Goal: Task Accomplishment & Management: Manage account settings

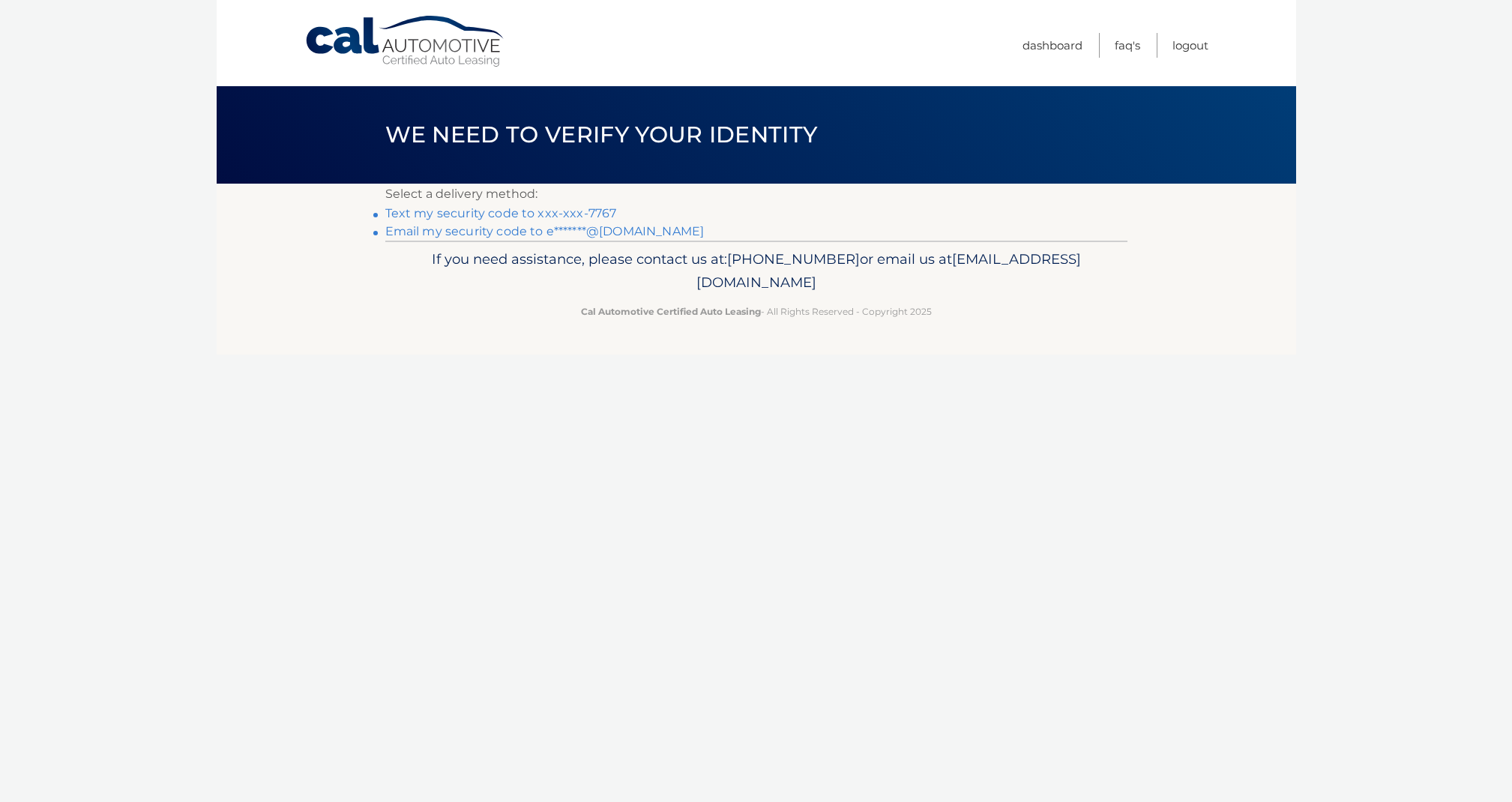
click at [538, 210] on link "Text my security code to xxx-xxx-7767" at bounding box center [501, 213] width 232 height 14
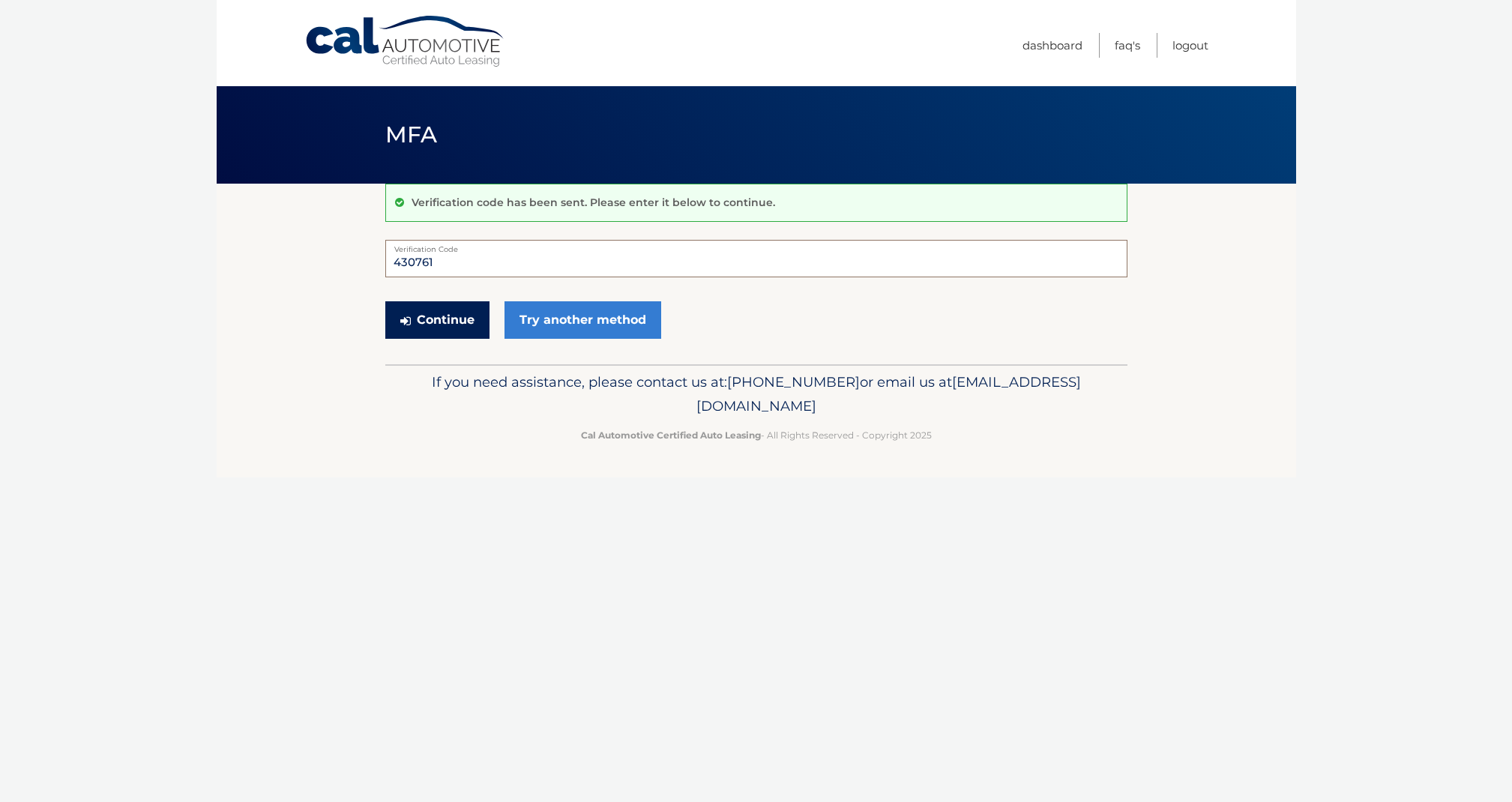
type input "430761"
click at [451, 314] on button "Continue" at bounding box center [437, 320] width 105 height 38
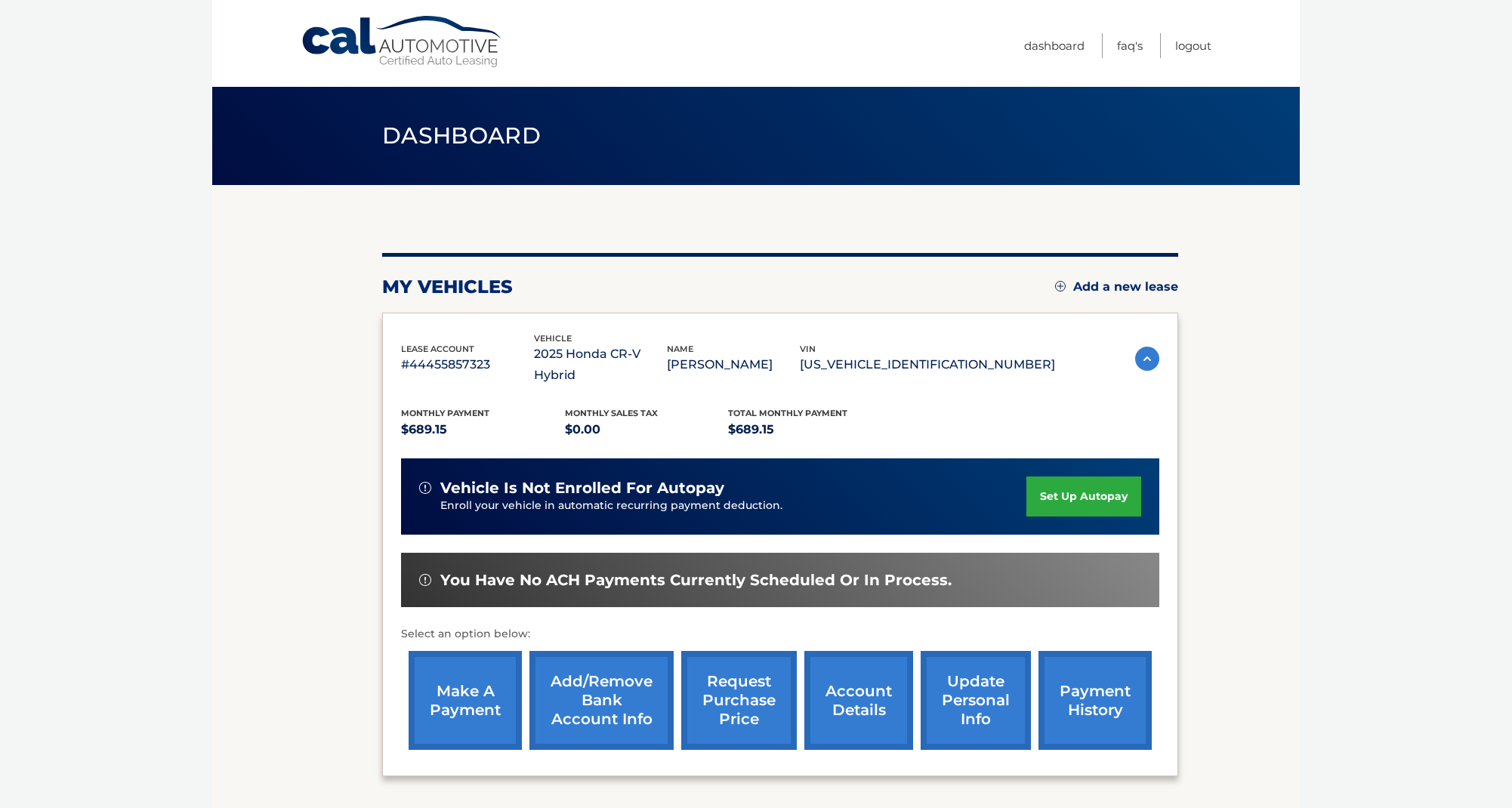
click at [455, 685] on link "make a payment" at bounding box center [465, 700] width 114 height 99
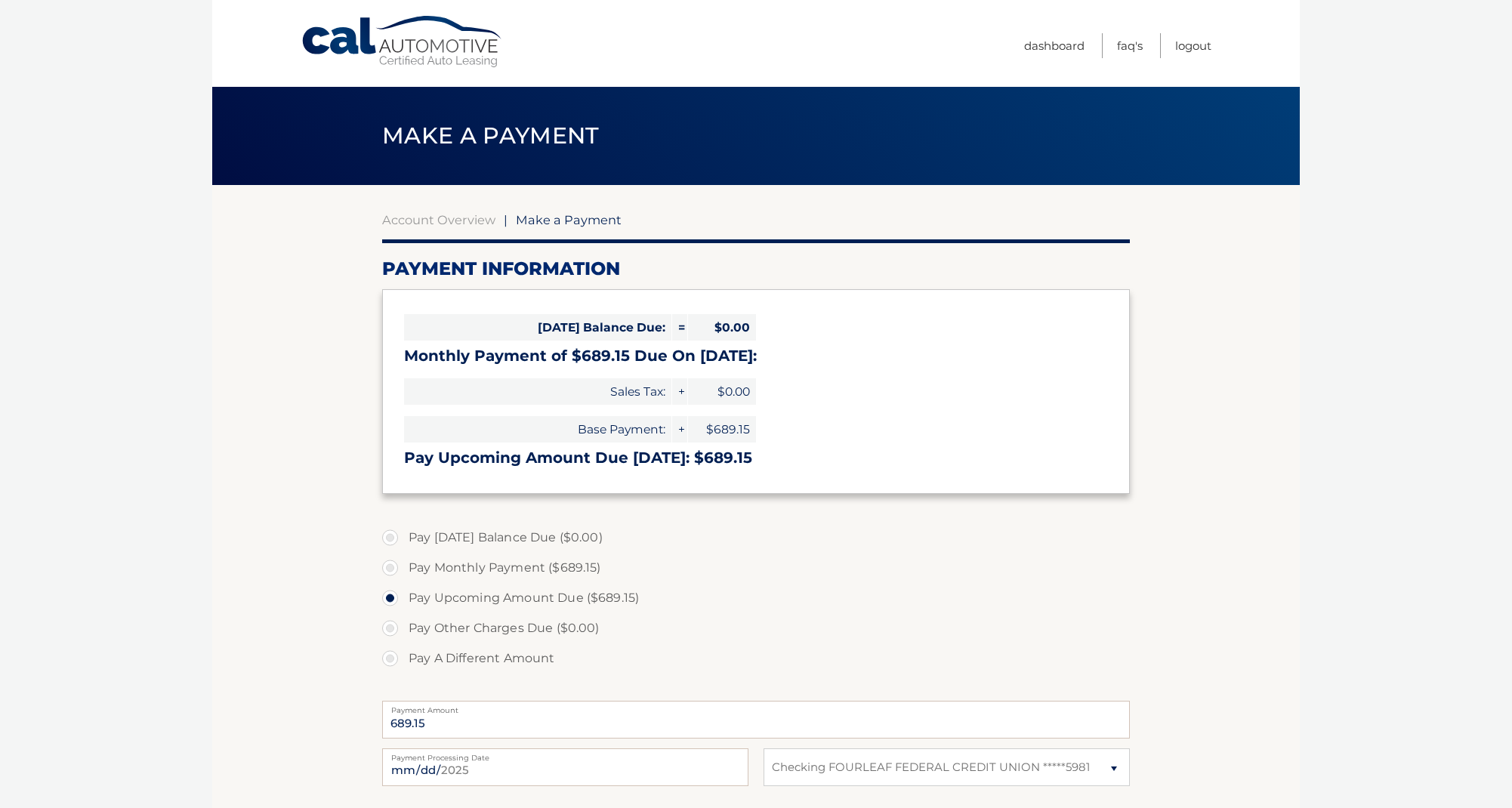
select select "NzgyMDQzZTEtOWI0Zi00Nzk2LWJjZTEtNjhhNDhlNGEwMjk2"
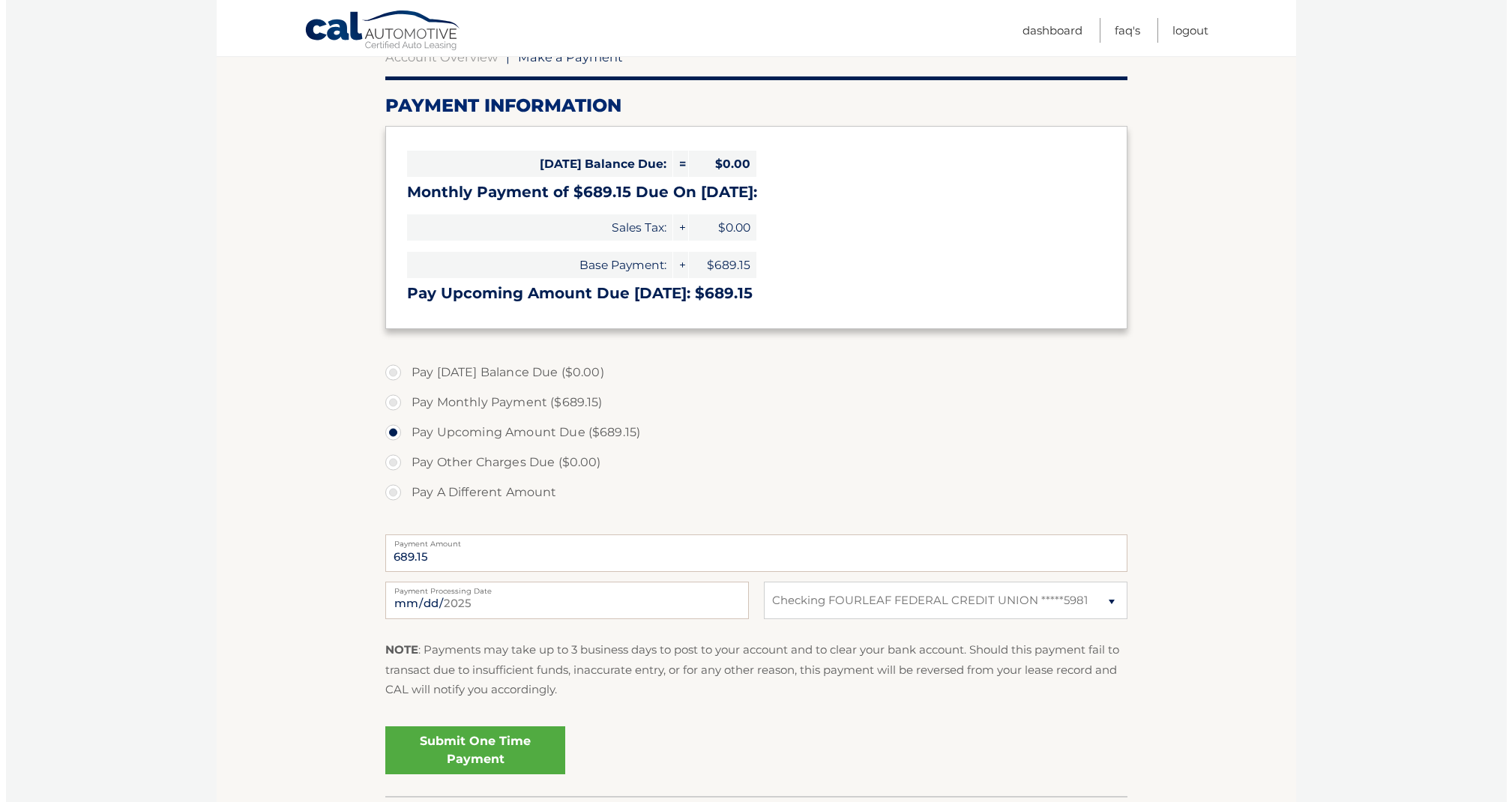
scroll to position [193, 0]
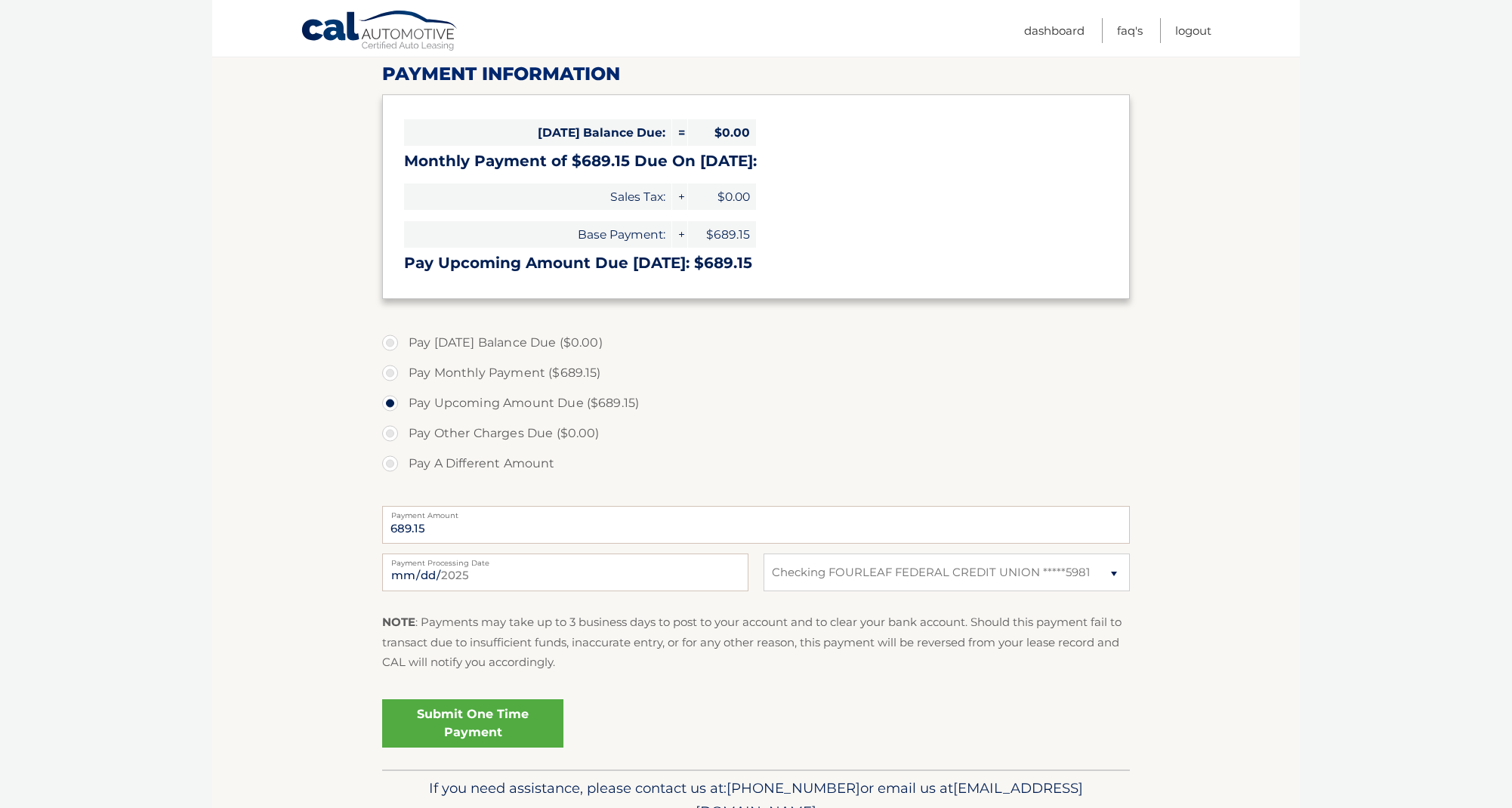
click at [520, 722] on link "Submit One Time Payment" at bounding box center [472, 723] width 181 height 48
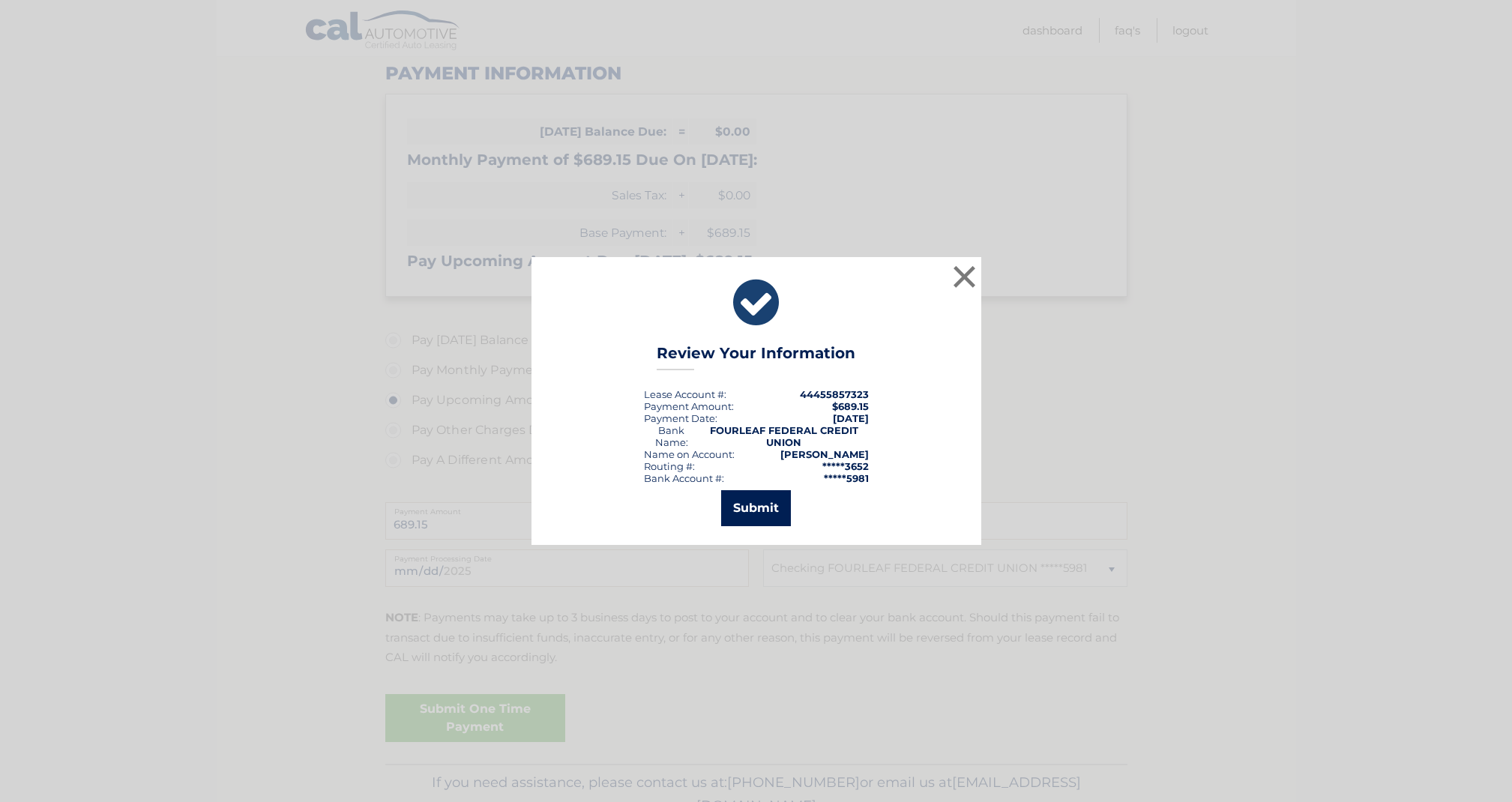
click at [770, 506] on button "Submit" at bounding box center [756, 508] width 70 height 36
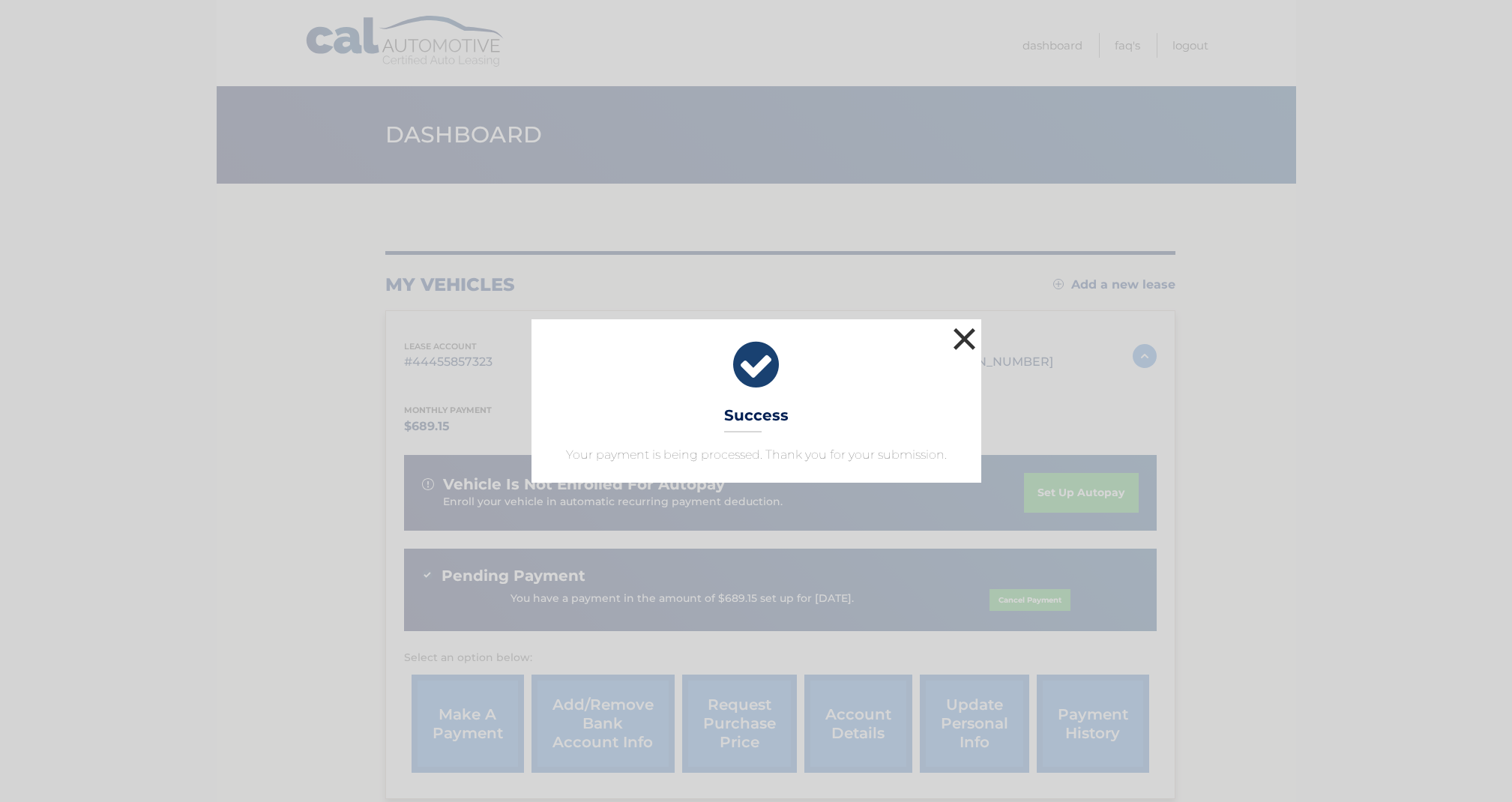
click at [965, 331] on button "×" at bounding box center [965, 339] width 30 height 30
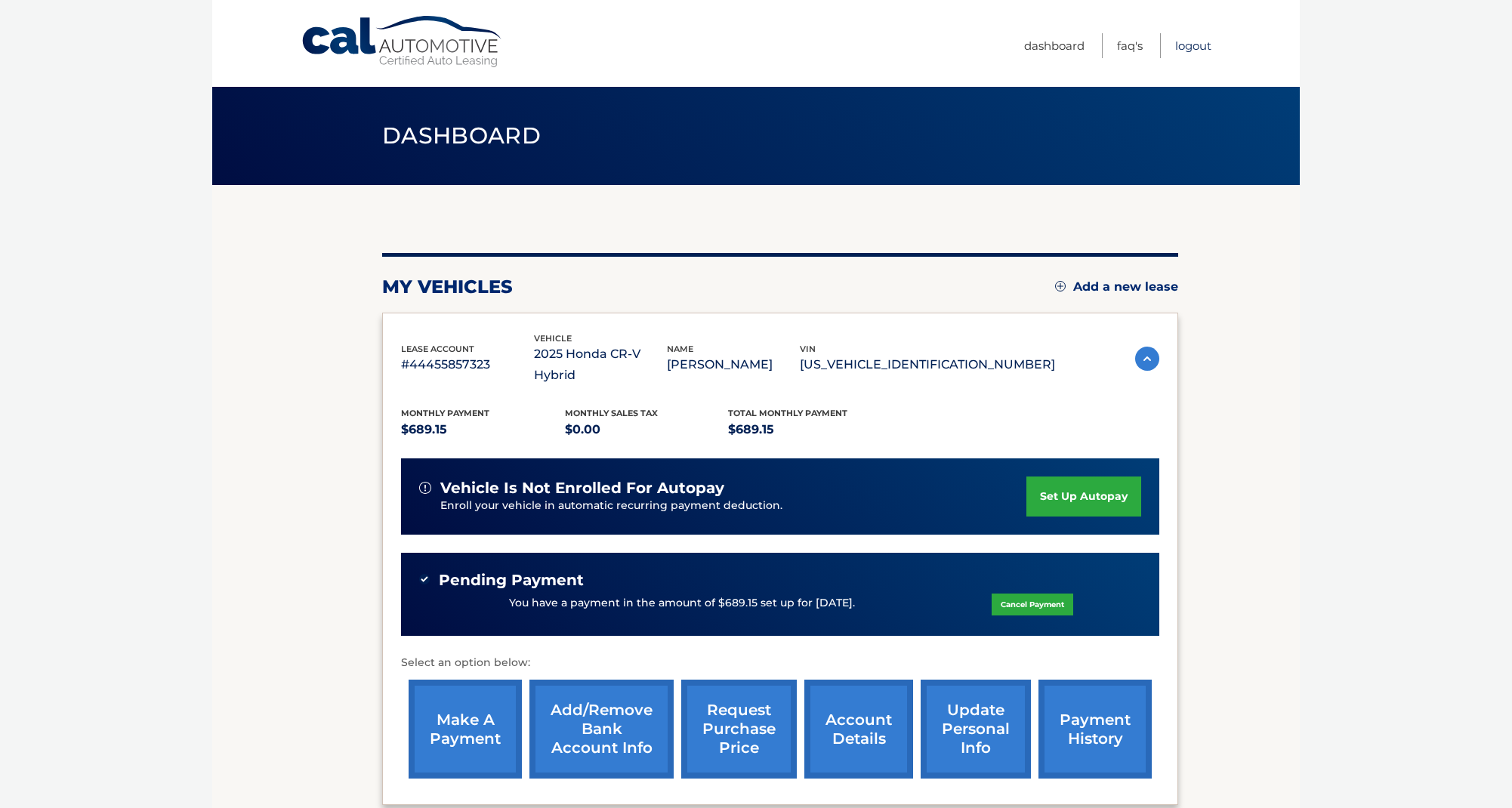
click at [1189, 44] on link "Logout" at bounding box center [1193, 45] width 36 height 25
